Goal: Task Accomplishment & Management: Use online tool/utility

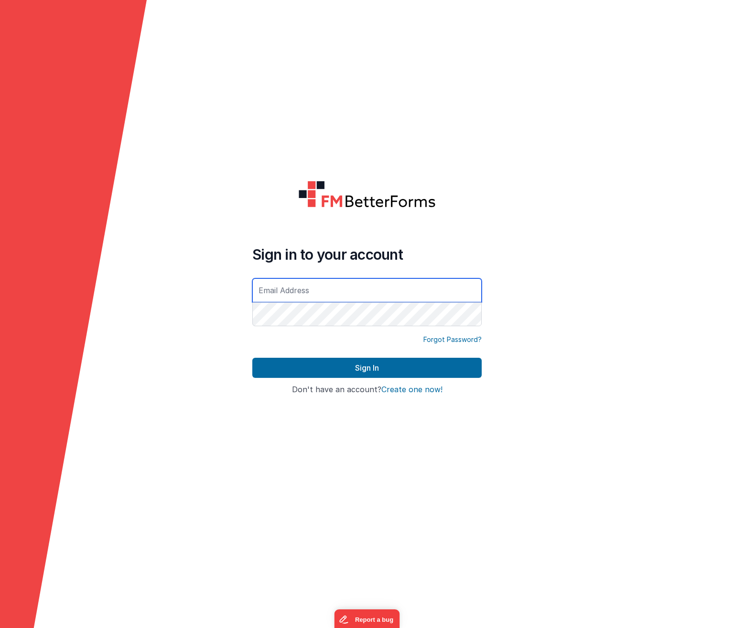
type input "[EMAIL_ADDRESS][DOMAIN_NAME]"
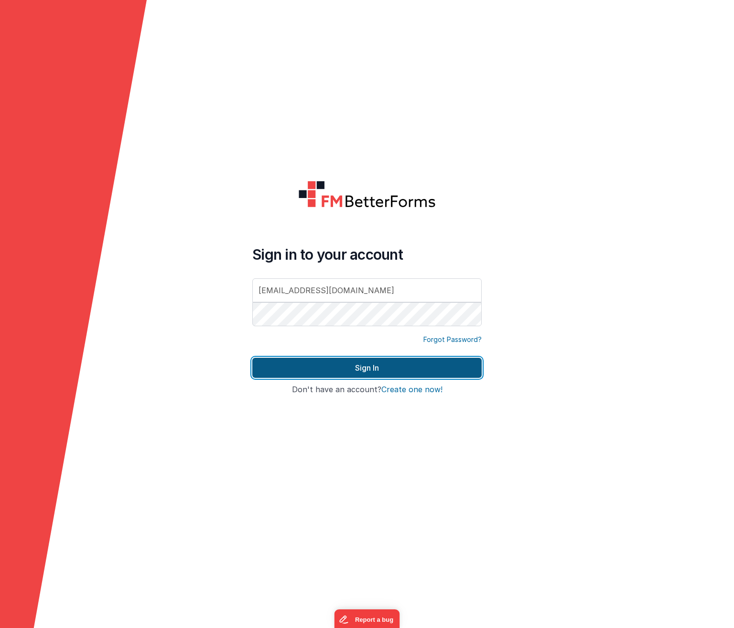
click at [383, 368] on button "Sign In" at bounding box center [366, 368] width 229 height 20
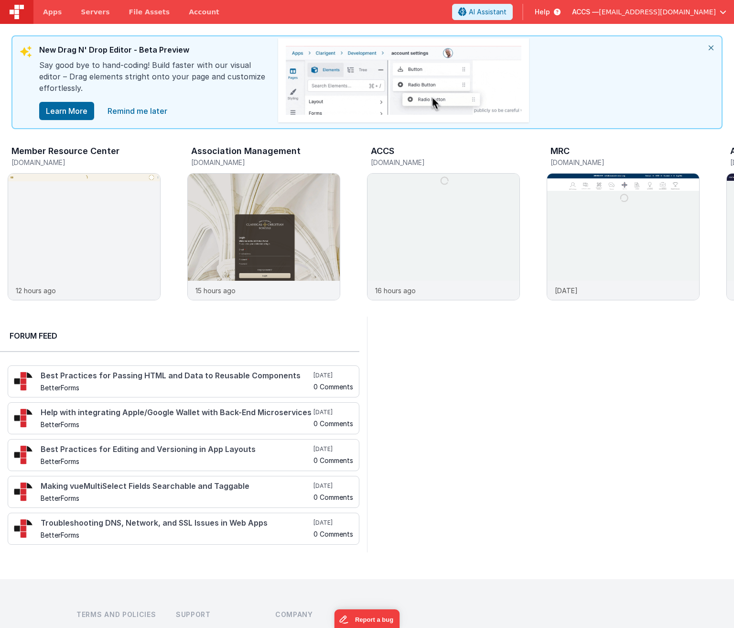
click at [712, 50] on icon "close" at bounding box center [711, 47] width 21 height 23
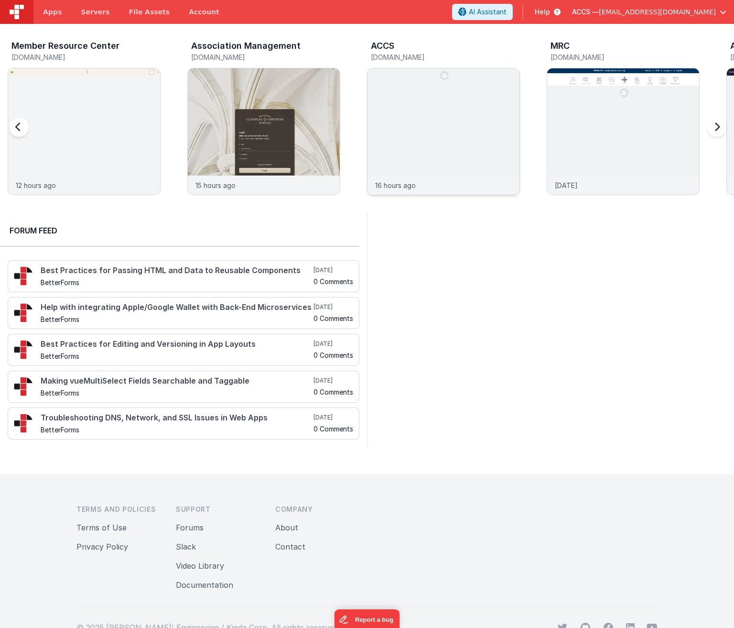
click at [430, 122] on img at bounding box center [444, 144] width 152 height 152
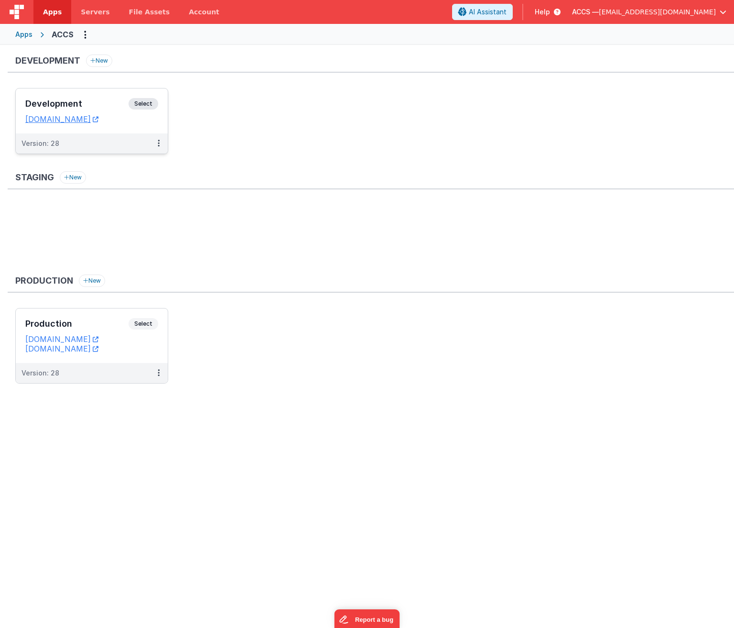
click at [101, 107] on h3 "Development" at bounding box center [76, 104] width 103 height 10
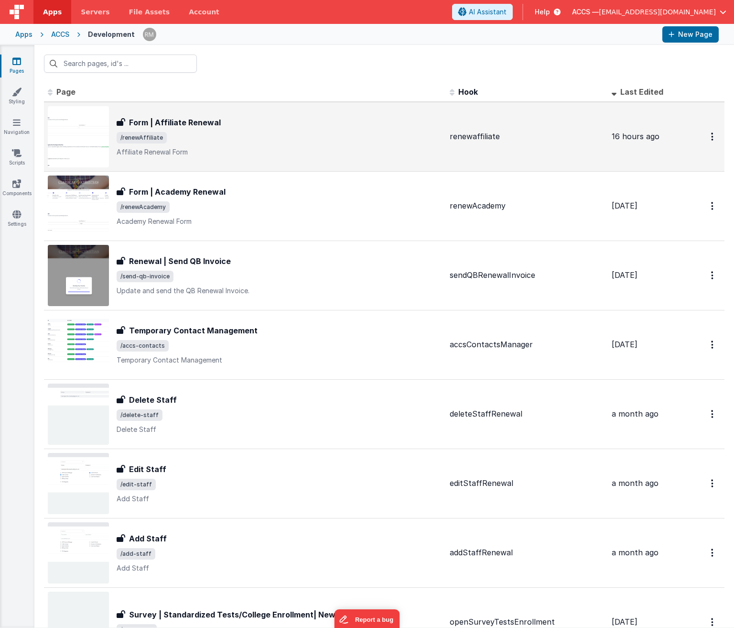
click at [204, 154] on p "Affiliate Renewal Form" at bounding box center [280, 152] width 326 height 10
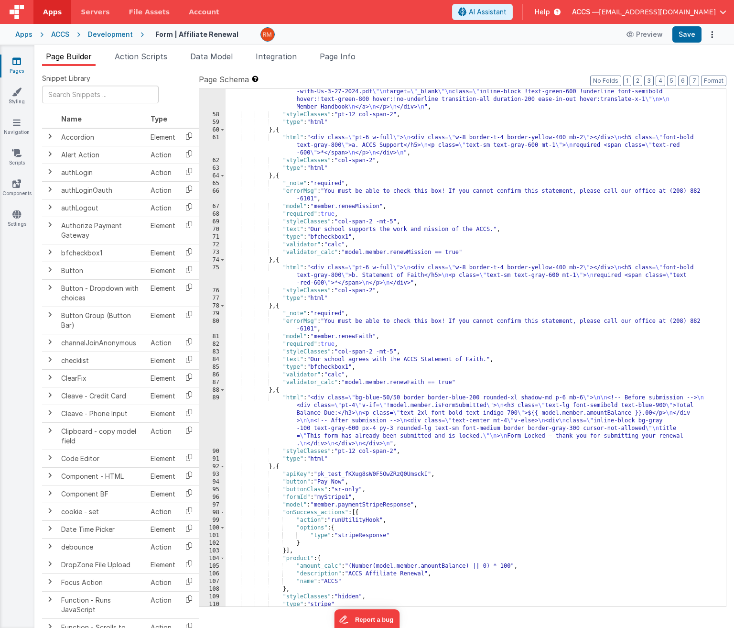
scroll to position [691, 0]
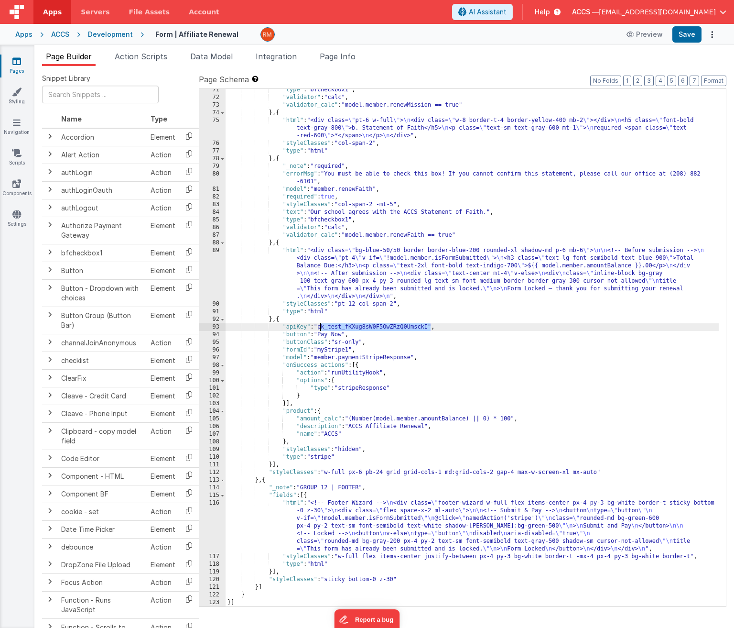
drag, startPoint x: 431, startPoint y: 326, endPoint x: 321, endPoint y: 326, distance: 109.5
click at [321, 326] on div ""type" : "bfcheckbox1" , "validator" : "calc" , "validator_calc" : "model.membe…" at bounding box center [472, 352] width 493 height 533
click at [686, 36] on button "Save" at bounding box center [687, 34] width 29 height 16
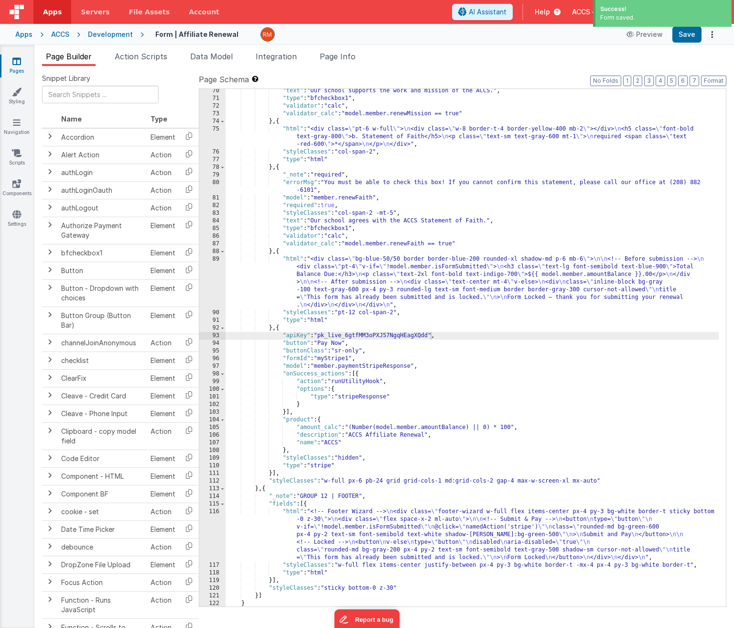
scroll to position [538, 0]
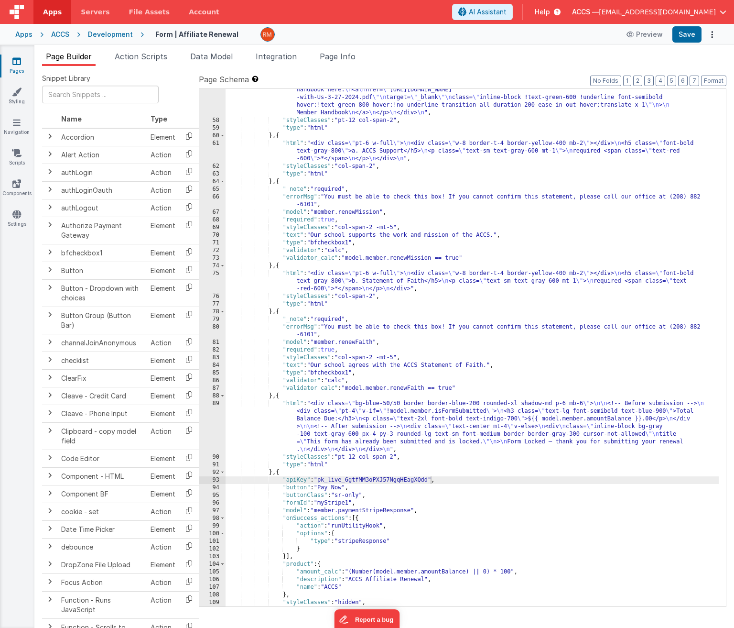
click at [55, 37] on div "ACCS" at bounding box center [60, 35] width 18 height 10
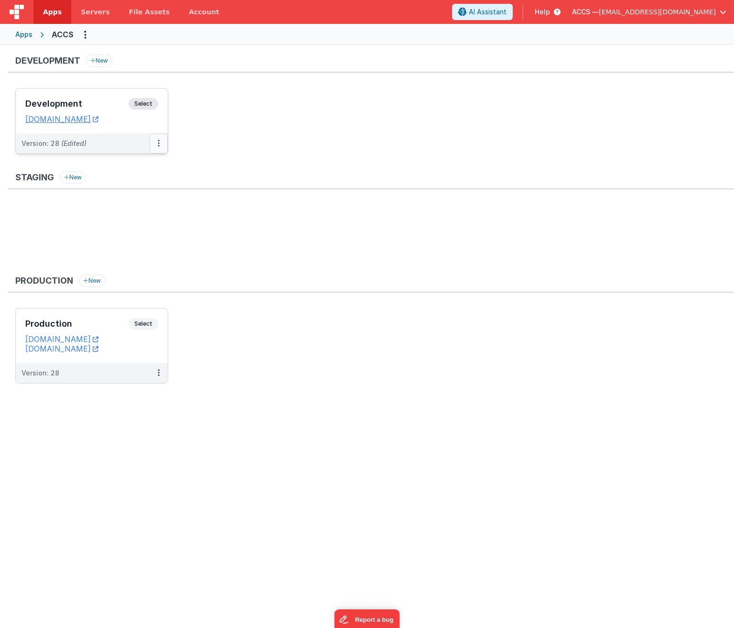
click at [162, 144] on button at bounding box center [159, 143] width 18 height 20
click at [138, 198] on link "Deploy..." at bounding box center [126, 199] width 84 height 17
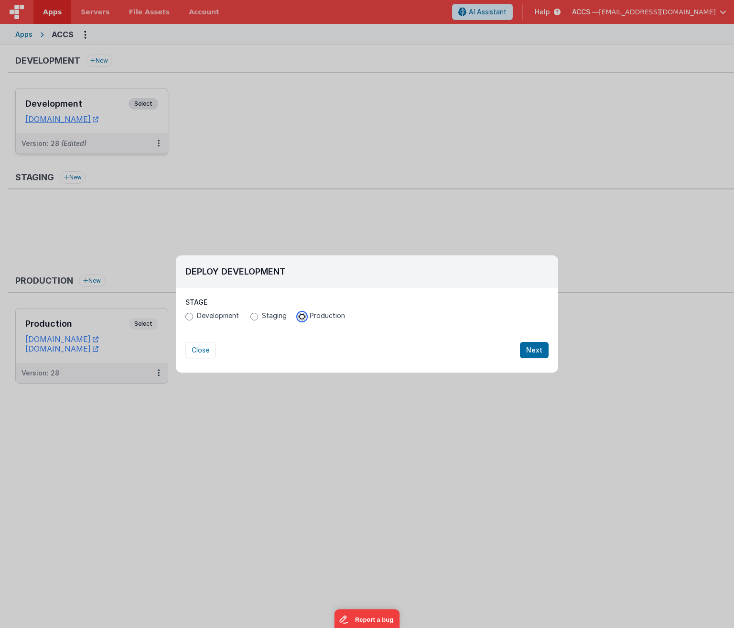
click at [302, 316] on input "Production" at bounding box center [302, 317] width 8 height 8
radio input "true"
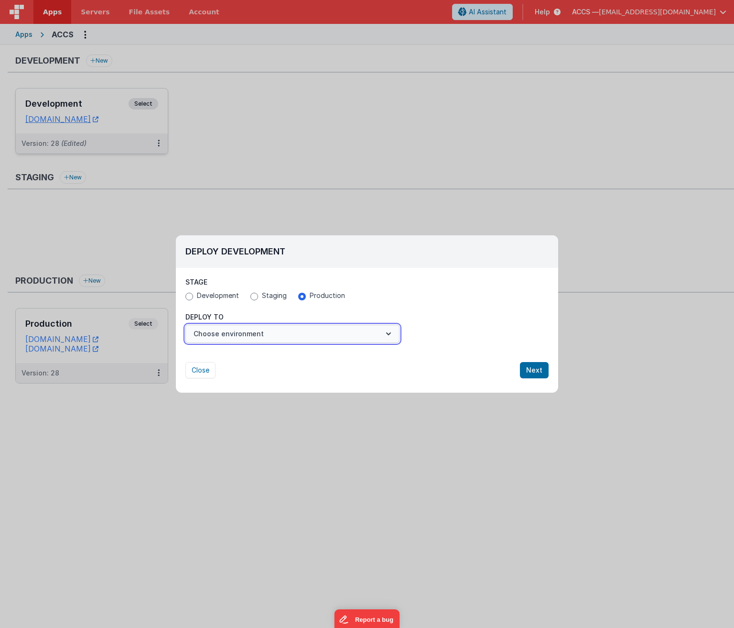
click at [362, 337] on button "Choose environment" at bounding box center [292, 334] width 214 height 18
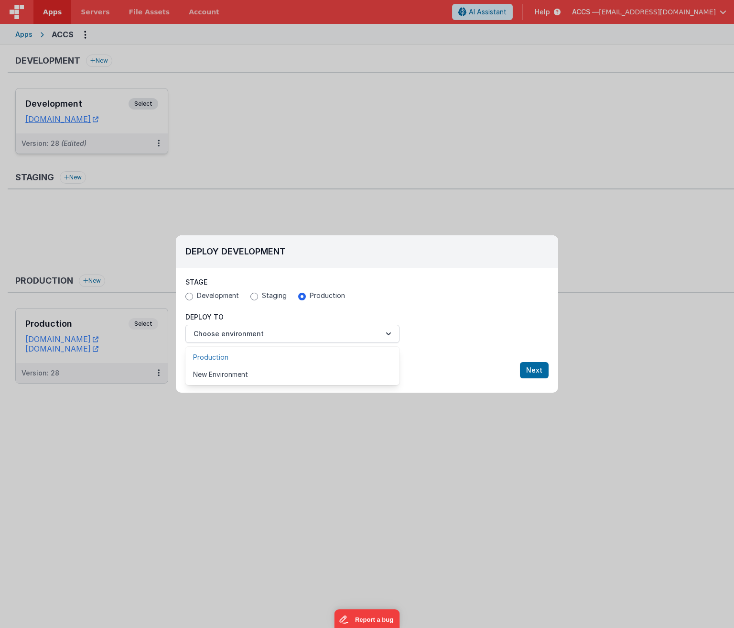
click at [355, 357] on link "Production" at bounding box center [292, 356] width 214 height 17
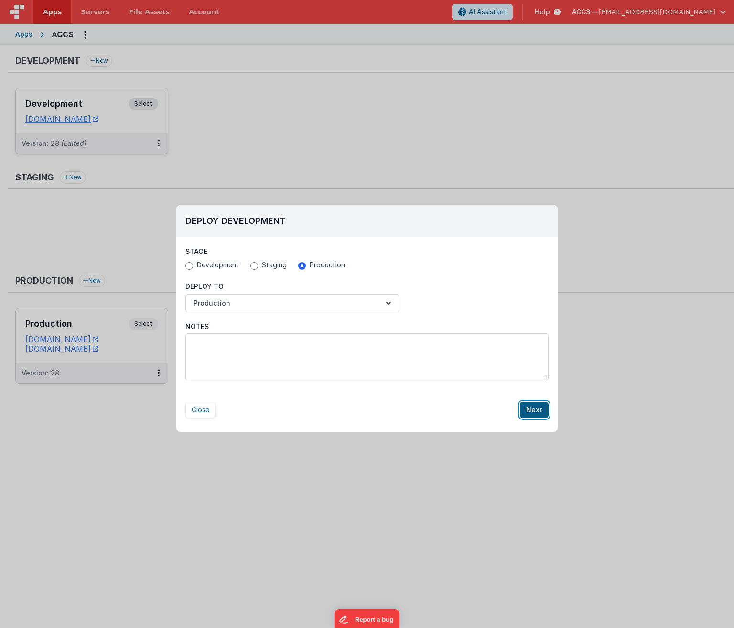
click at [529, 409] on button "Next" at bounding box center [534, 410] width 29 height 16
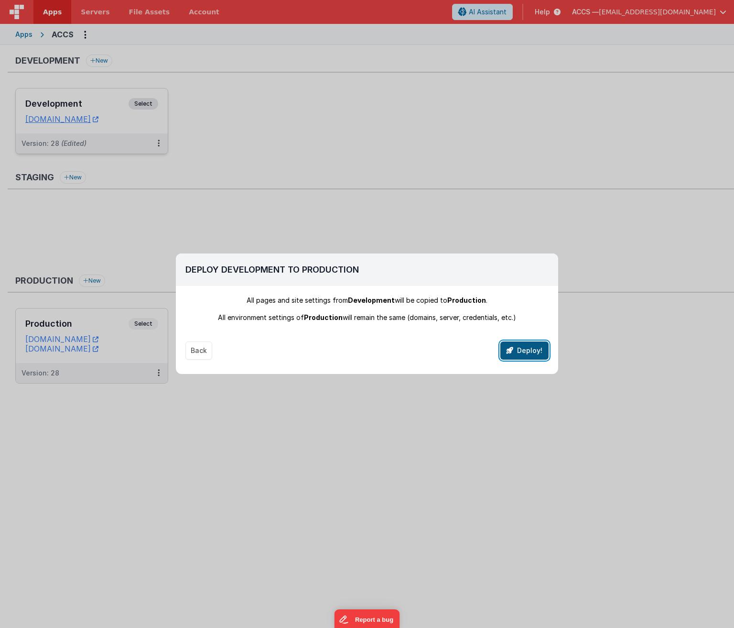
click at [525, 354] on button "Deploy!" at bounding box center [524, 350] width 48 height 18
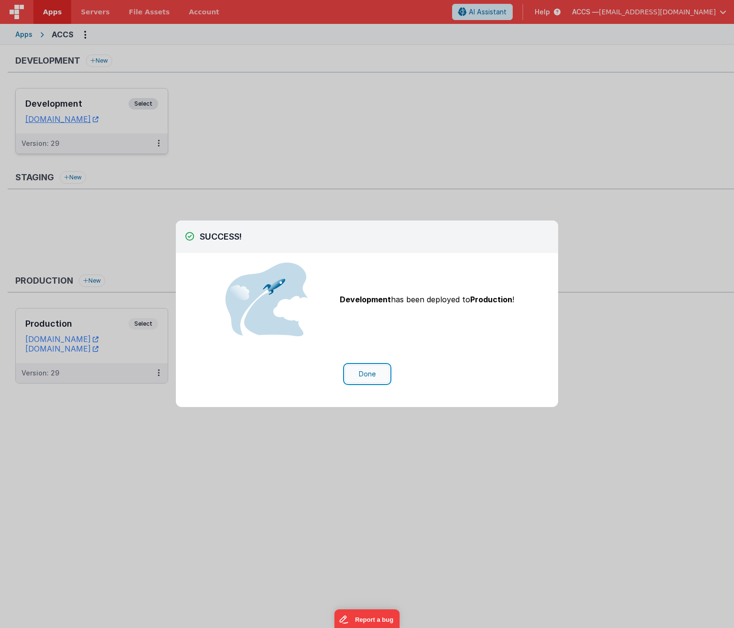
click at [367, 378] on button "Done" at bounding box center [367, 374] width 44 height 18
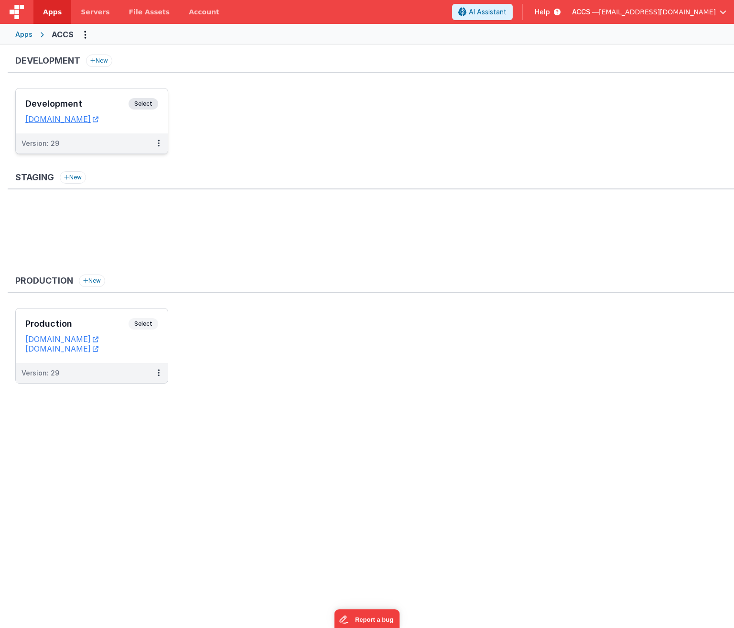
click at [168, 441] on div "Development New Development Select URLs [DOMAIN_NAME] Version: 29 Staging New P…" at bounding box center [367, 335] width 734 height 580
